Goal: Task Accomplishment & Management: Use online tool/utility

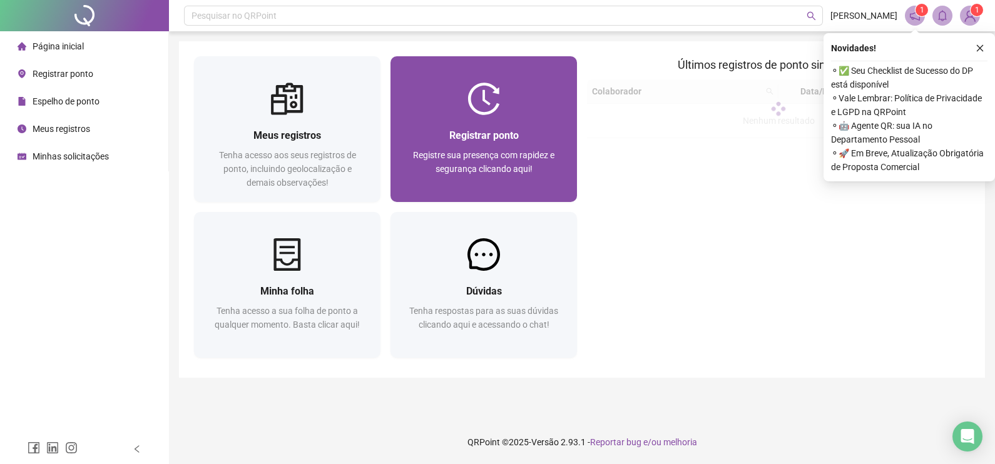
click at [484, 130] on span "Registrar ponto" at bounding box center [483, 136] width 69 height 12
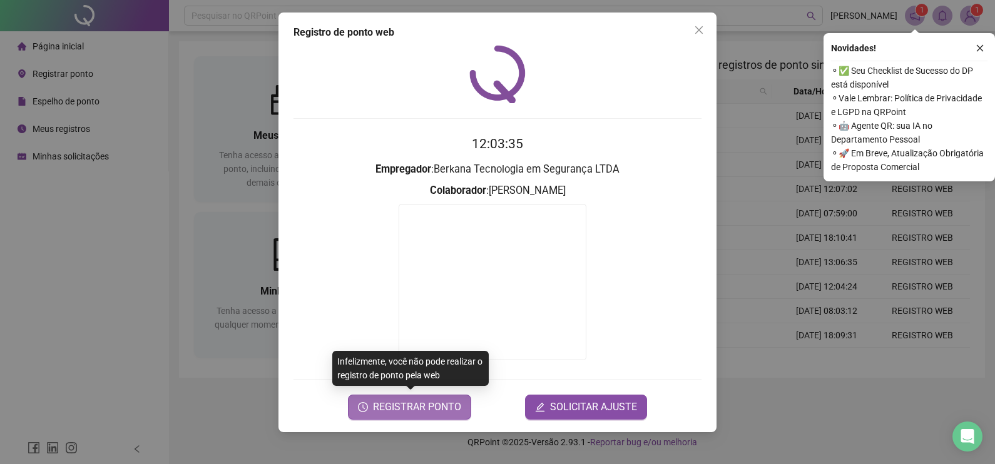
click at [419, 413] on span "REGISTRAR PONTO" at bounding box center [417, 407] width 88 height 15
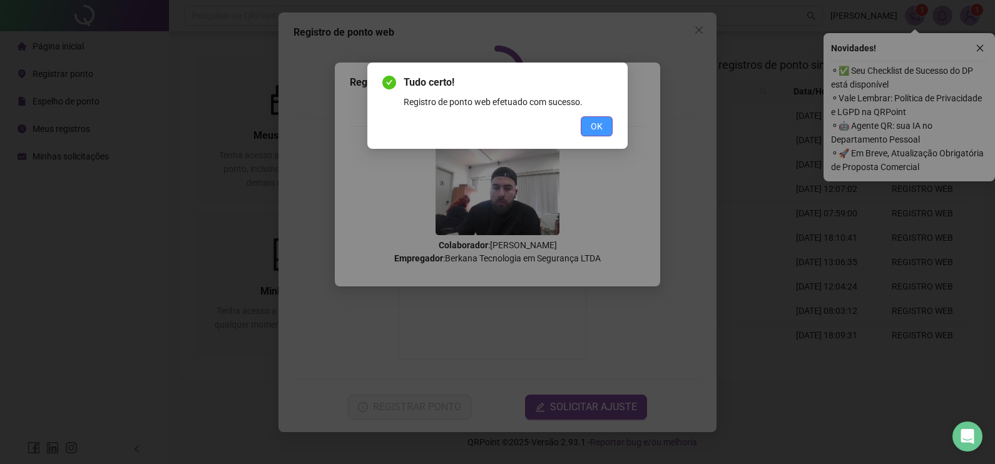
click at [604, 130] on button "OK" at bounding box center [597, 126] width 32 height 20
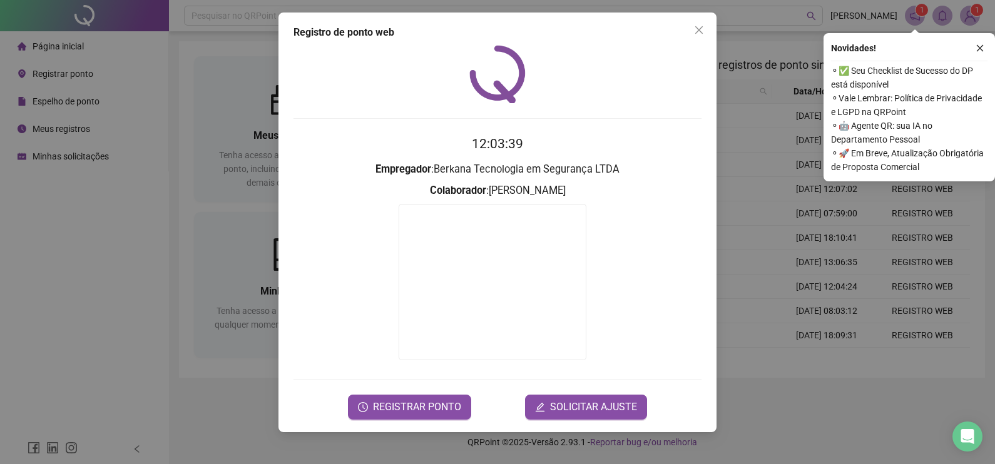
click at [751, 166] on div "Registro de ponto web 12:03:39 Empregador : Berkana Tecnologia em Segurança LTD…" at bounding box center [497, 232] width 995 height 464
